Goal: Information Seeking & Learning: Learn about a topic

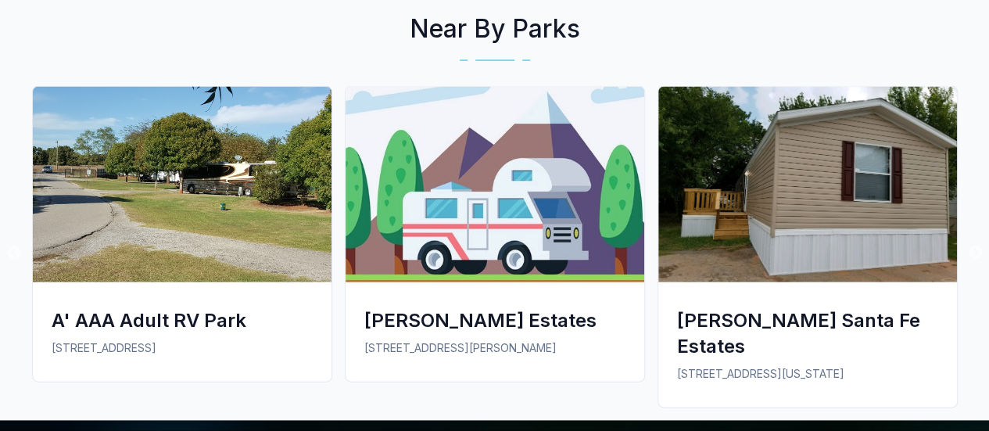
scroll to position [1485, 0]
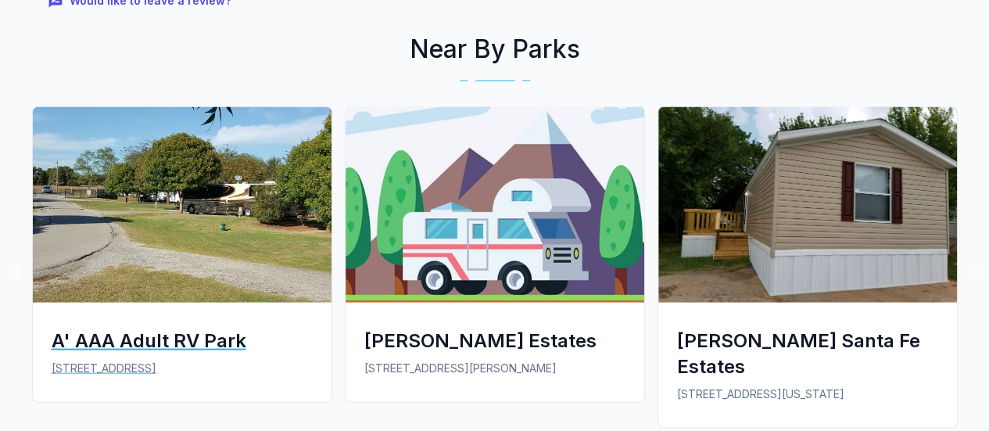
click at [77, 212] on img at bounding box center [182, 204] width 299 height 195
